Goal: Task Accomplishment & Management: Use online tool/utility

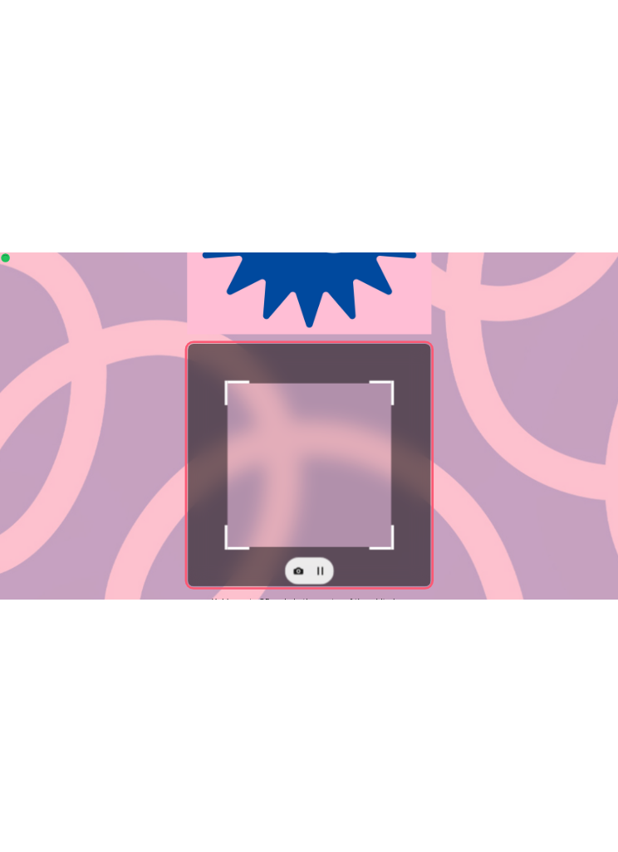
scroll to position [309, 0]
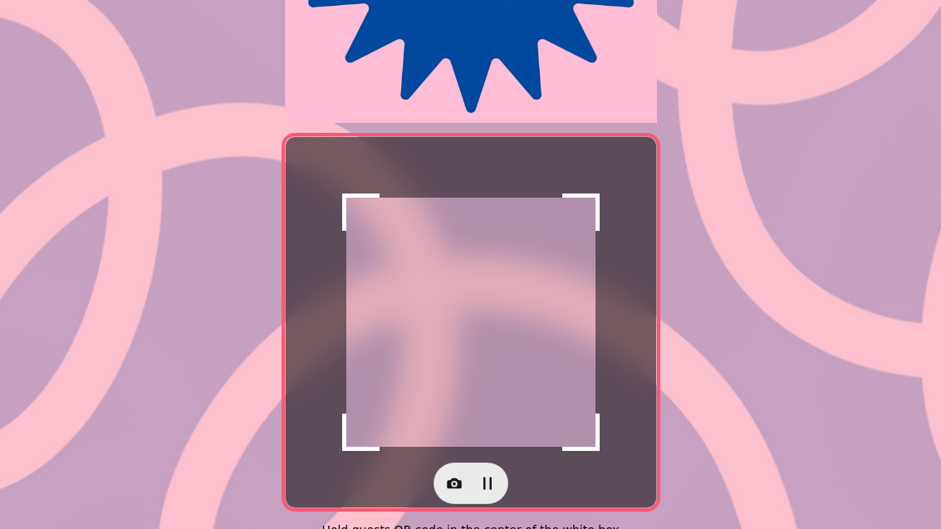
click at [454, 478] on icon "button" at bounding box center [454, 483] width 17 height 17
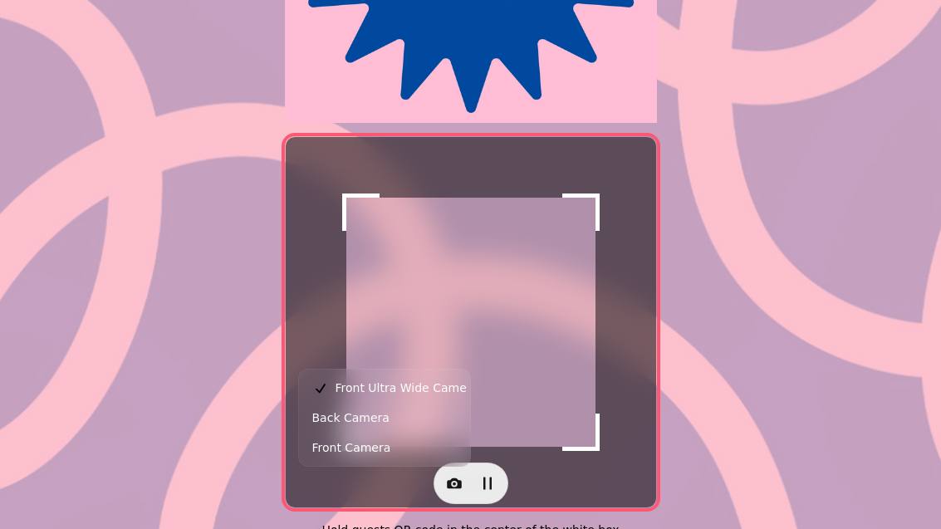
click at [425, 420] on button "Back Camera" at bounding box center [384, 418] width 165 height 30
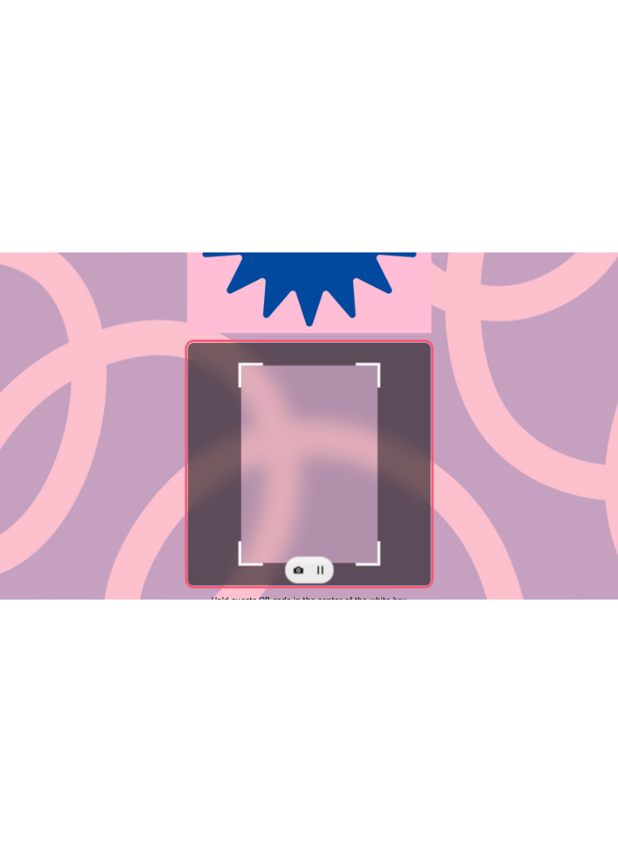
scroll to position [18, 0]
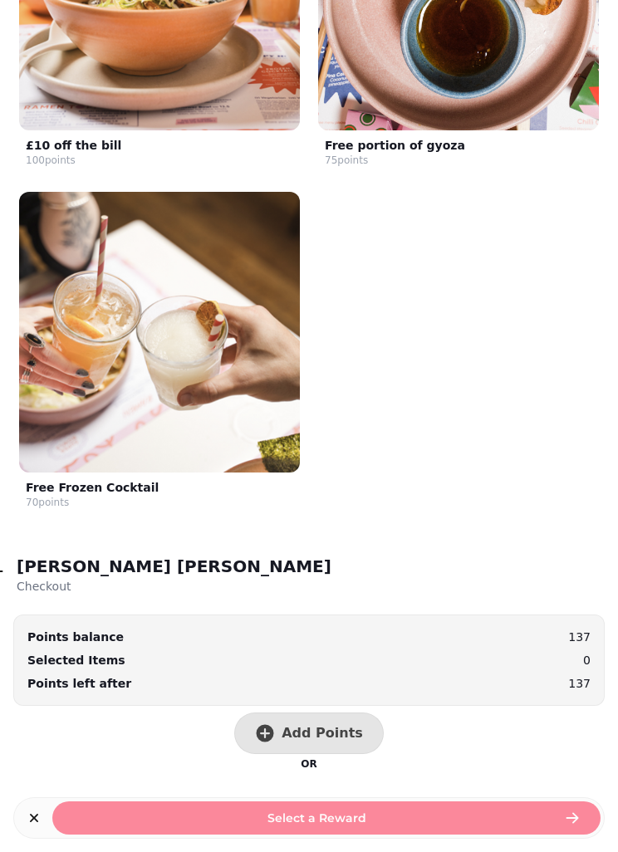
click at [305, 528] on button "Add Points" at bounding box center [309, 734] width 150 height 42
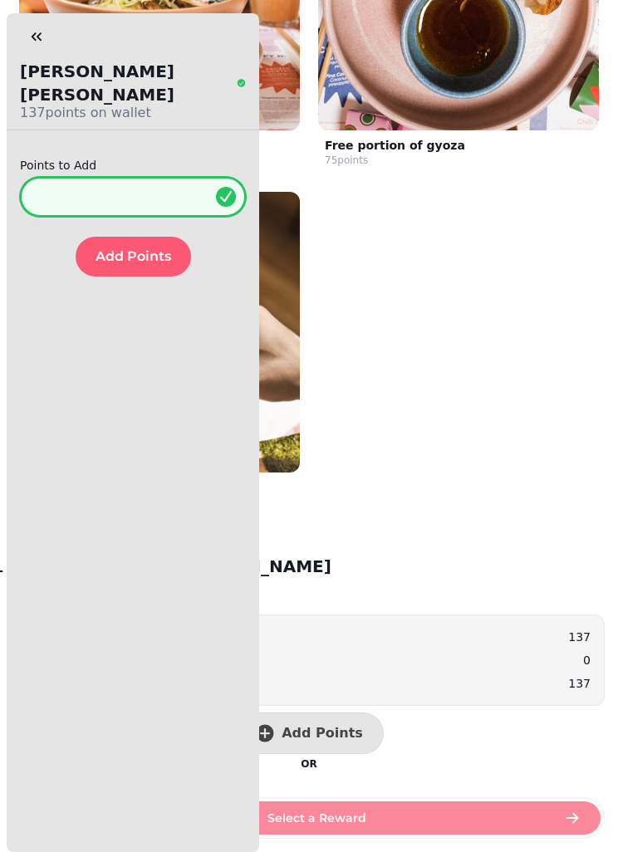
click at [128, 190] on input "*" at bounding box center [133, 197] width 226 height 40
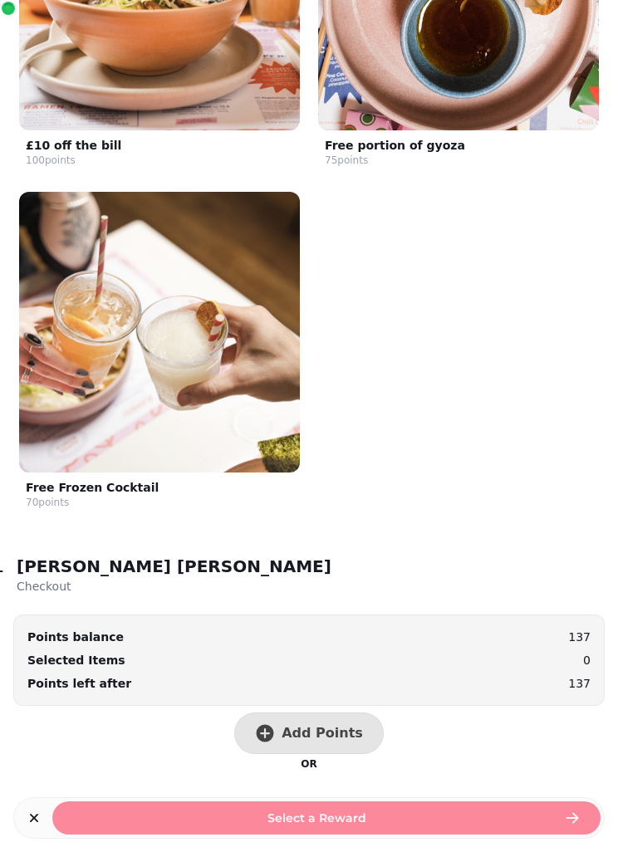
click at [318, 713] on button "Add Points" at bounding box center [309, 734] width 150 height 42
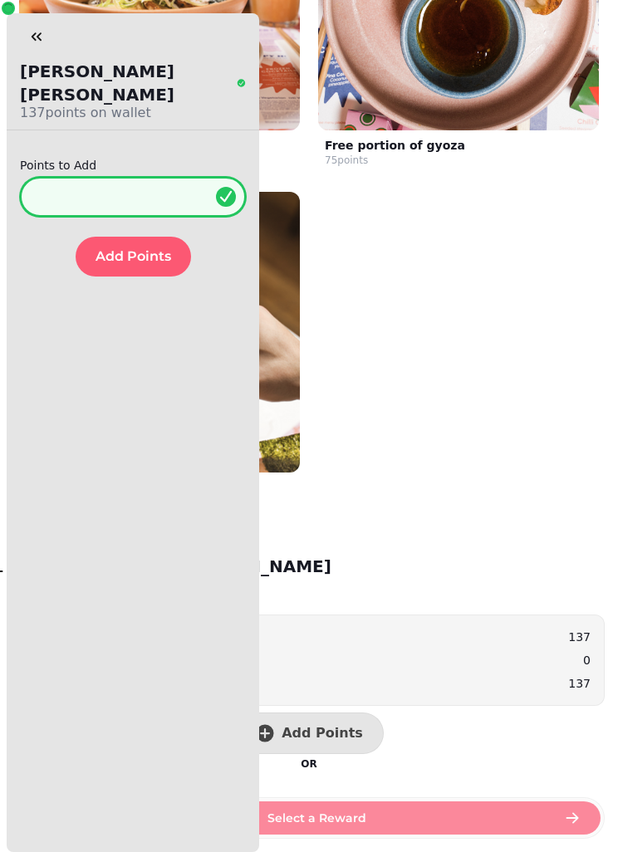
click at [116, 177] on input "*" at bounding box center [133, 197] width 226 height 40
type input "**"
click at [145, 250] on span "Add Points" at bounding box center [134, 256] width 76 height 13
